Goal: Information Seeking & Learning: Learn about a topic

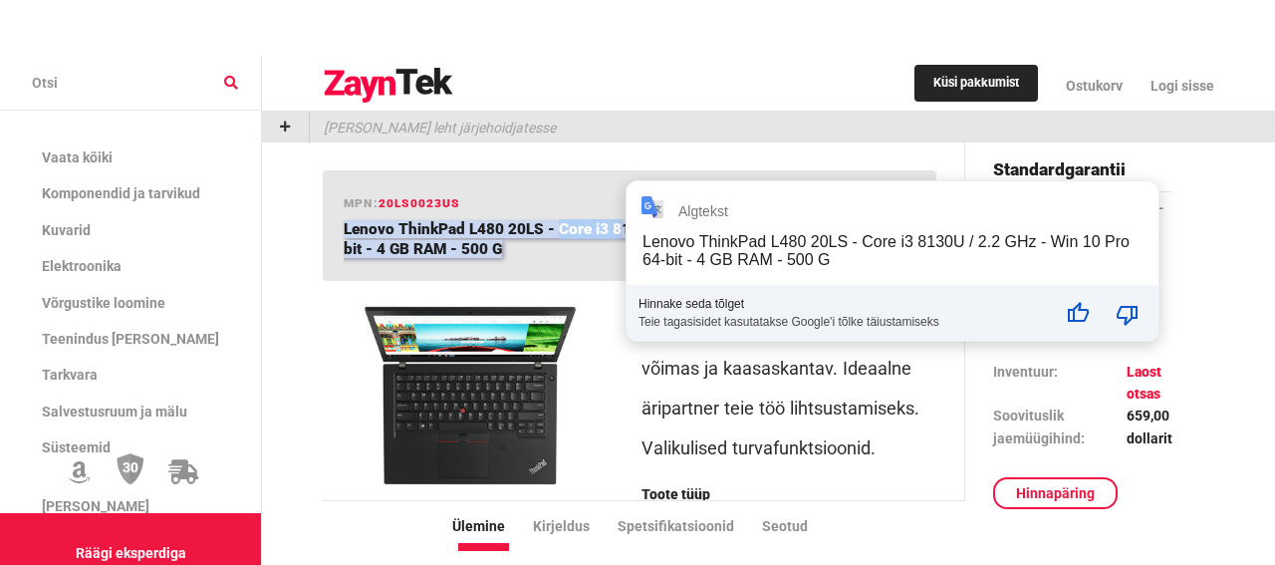
drag, startPoint x: 545, startPoint y: 228, endPoint x: 606, endPoint y: 224, distance: 60.9
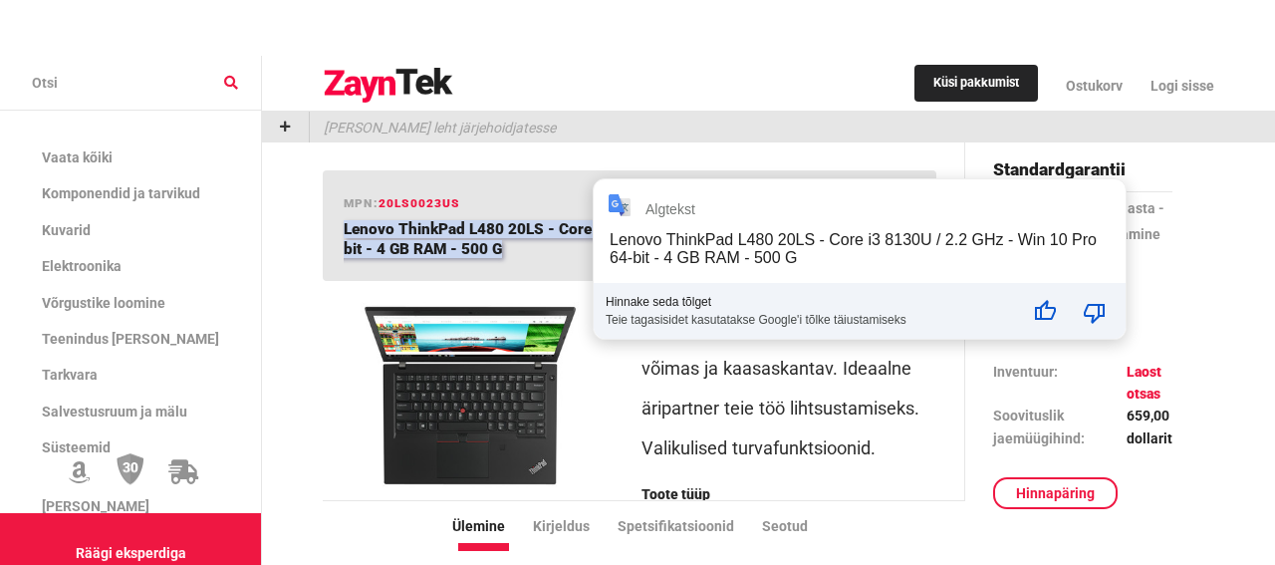
click at [584, 250] on h1 "Lenovo ThinkPad L480 20LS - Core i3 8130U / 2.2 GHz - Windows 10 Pro 64-bit - 4…" at bounding box center [622, 239] width 557 height 41
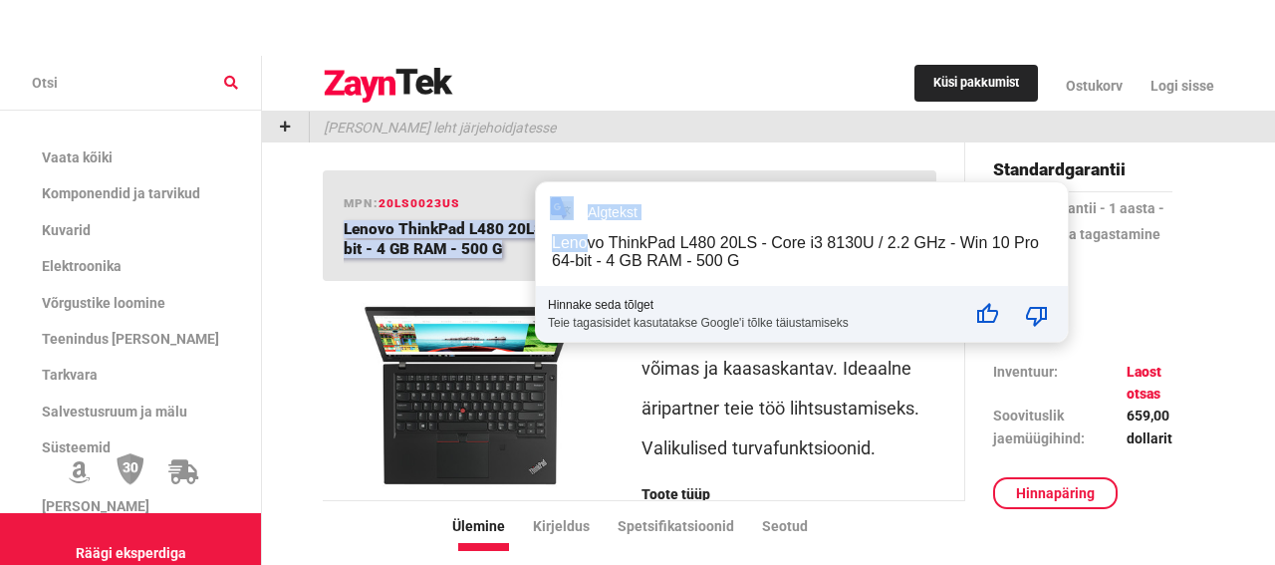
drag, startPoint x: 547, startPoint y: 227, endPoint x: 589, endPoint y: 227, distance: 41.8
click at [706, 230] on div "Algtekst Lenovo ThinkPad L480 20LS - Core i3 8130U / 2.2 GHz - Win 10 Pro 64-bi…" at bounding box center [802, 261] width 532 height 159
drag, startPoint x: 772, startPoint y: 244, endPoint x: 946, endPoint y: 251, distance: 174.5
click at [946, 251] on div "Lenovo ThinkPad L480 20LS - Core i3 8130U / 2.2 GHz - Win 10 Pro 64-bit - 4 GB …" at bounding box center [795, 251] width 487 height 35
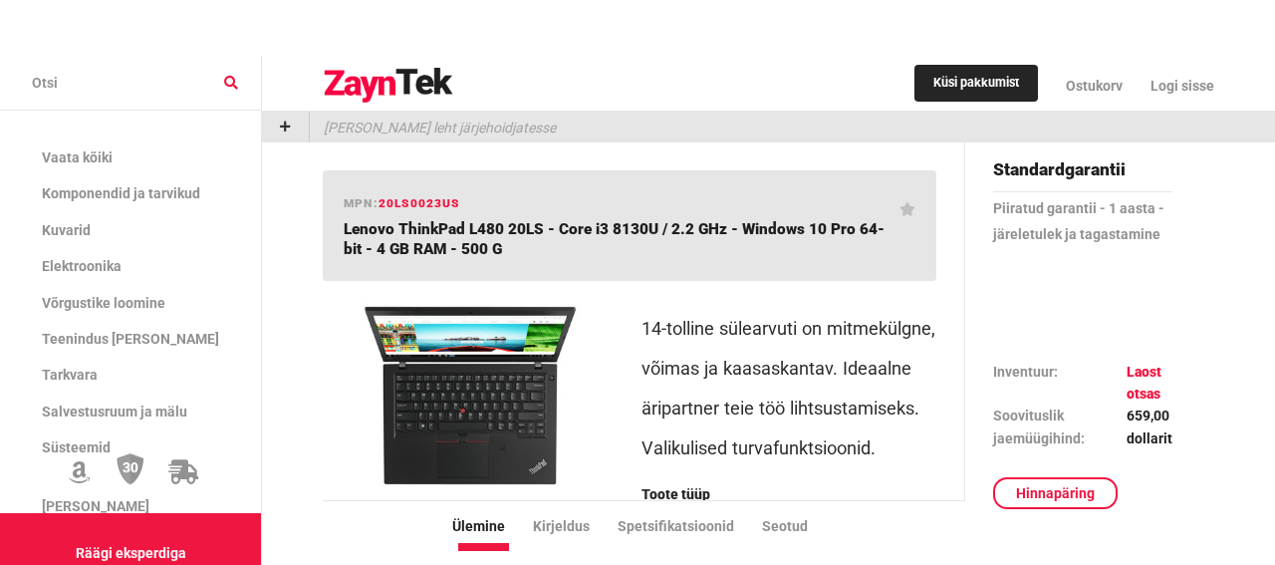
copy div "Core i3 8130U / 2.2 GHz"
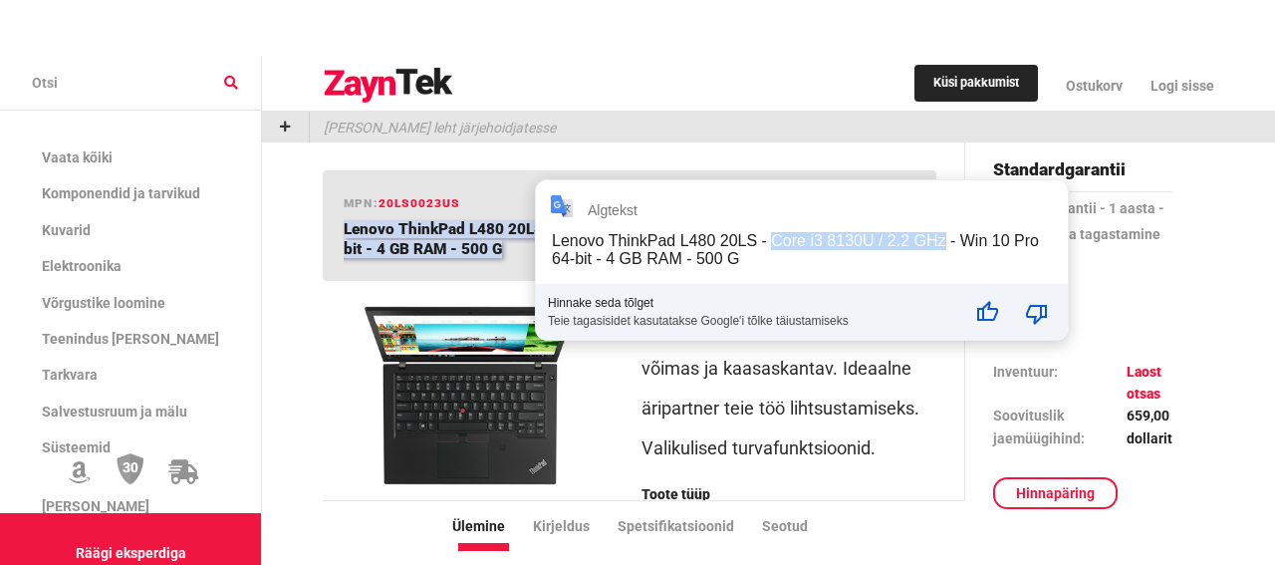
drag, startPoint x: 773, startPoint y: 242, endPoint x: 944, endPoint y: 245, distance: 171.4
click at [944, 245] on div "Lenovo ThinkPad L480 20LS - Core i3 8130U / 2.2 GHz - Win 10 Pro 64-bit - 4 GB …" at bounding box center [795, 249] width 487 height 35
copy div "Core i3 8130U / 2.2 GHz"
